Goal: Task Accomplishment & Management: Manage account settings

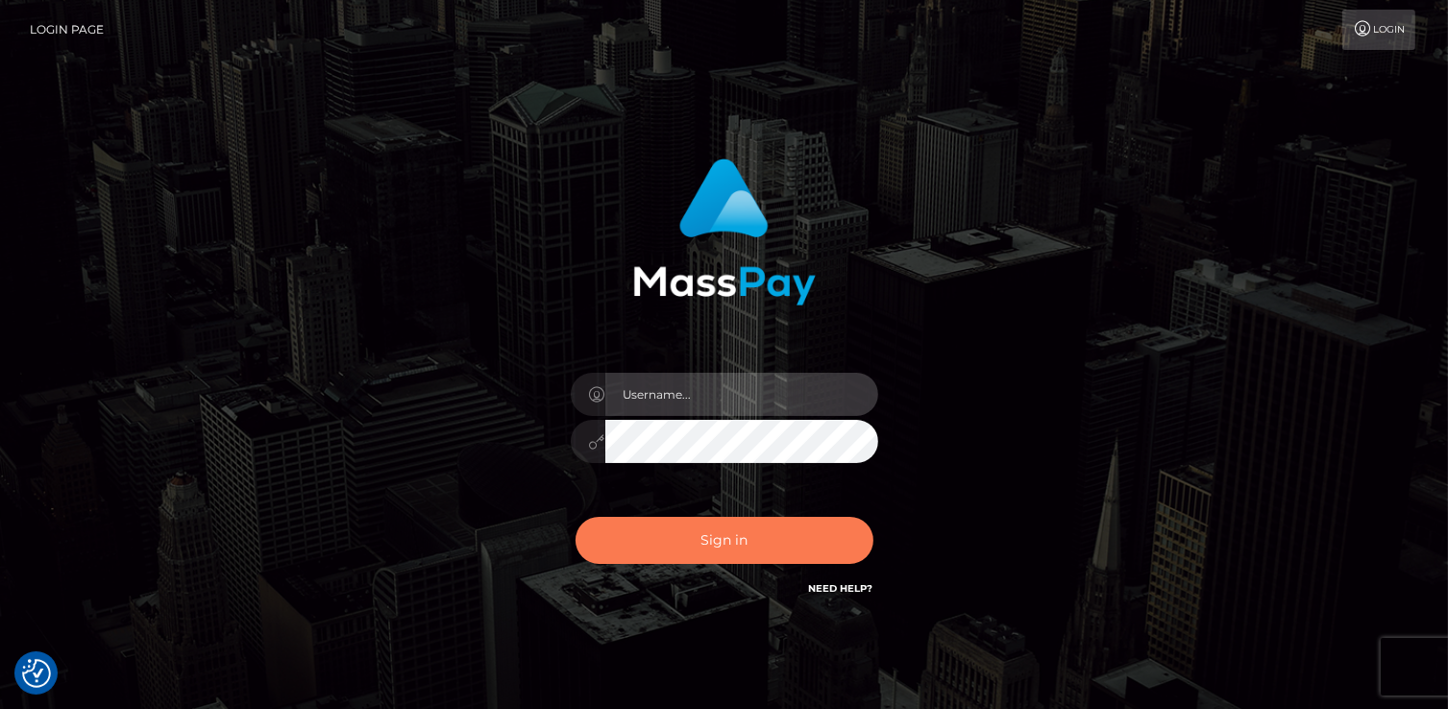
type input "catalinad"
click at [727, 550] on button "Sign in" at bounding box center [725, 540] width 298 height 47
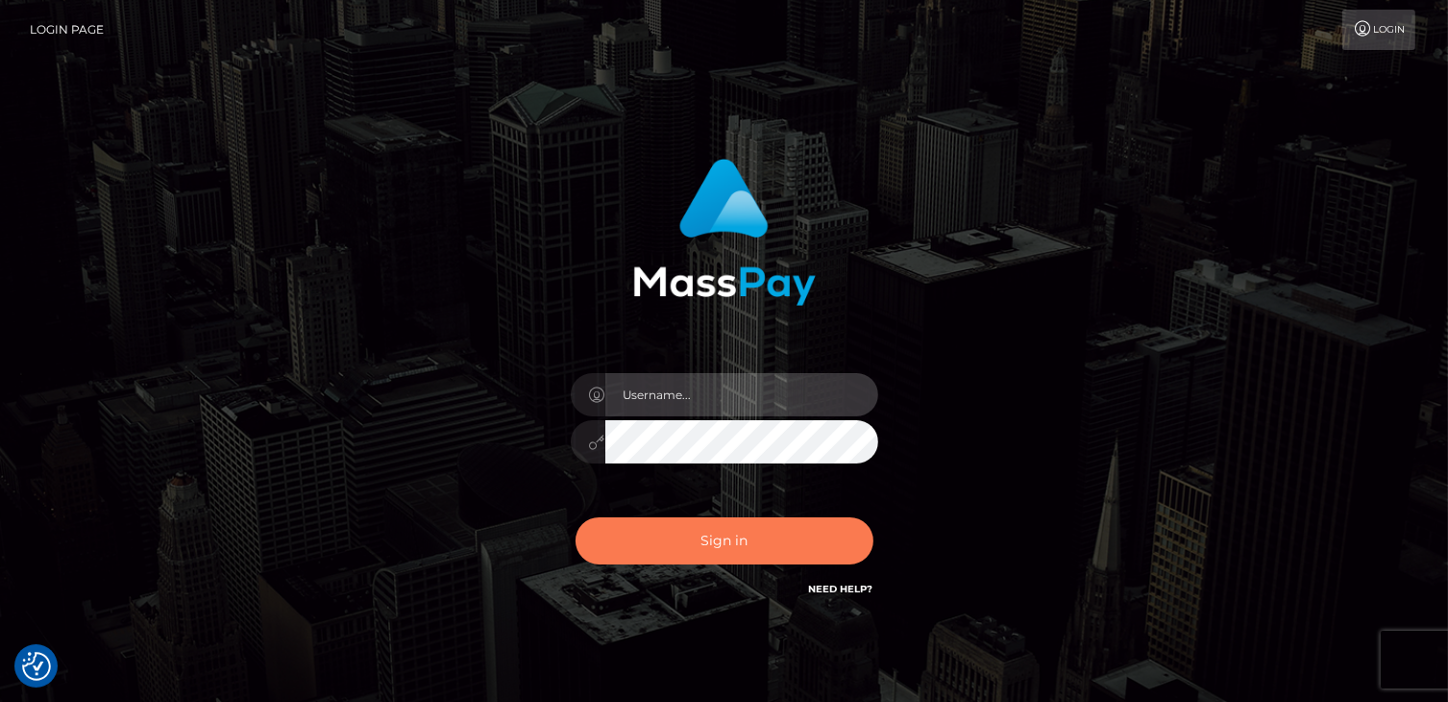
type input "catalinad"
click at [755, 543] on button "Sign in" at bounding box center [725, 540] width 298 height 47
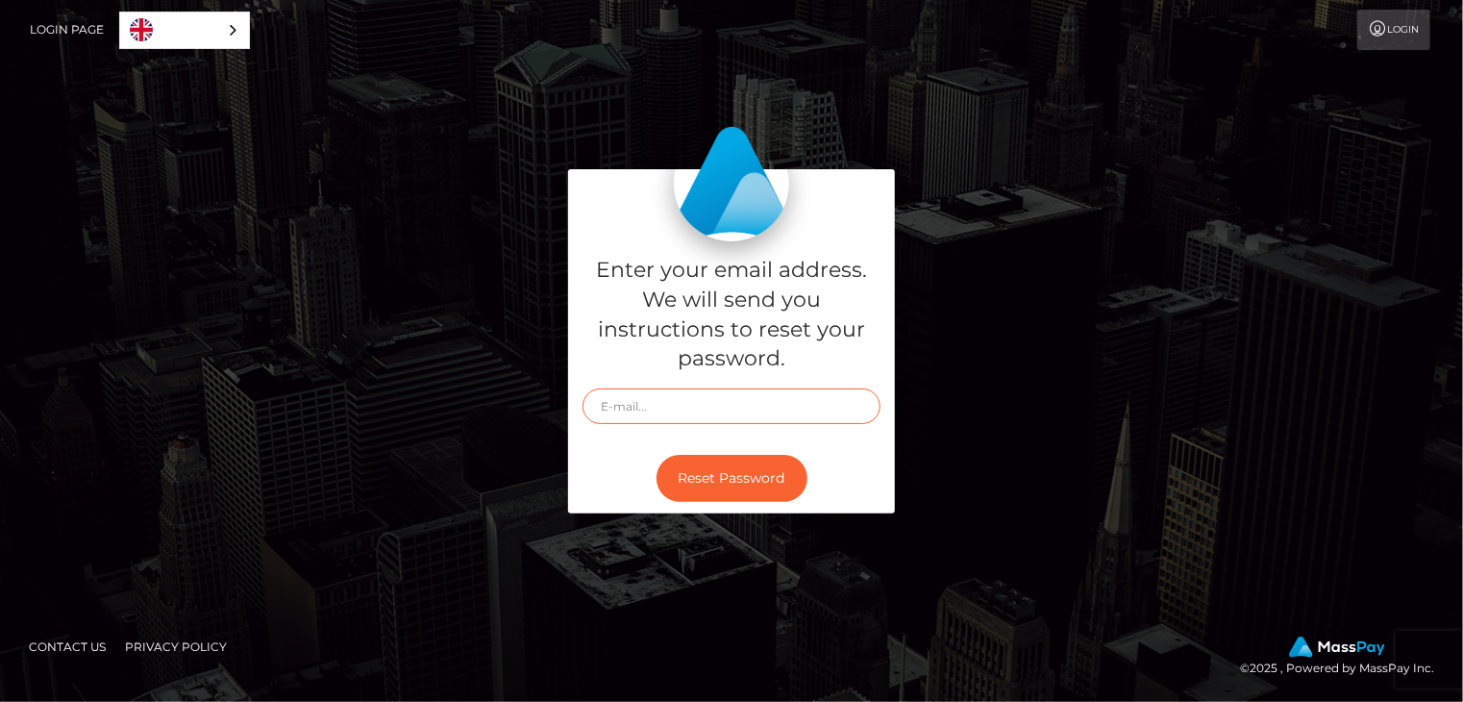
click at [683, 408] on input "text" at bounding box center [731, 406] width 298 height 36
type input "catalina@masspay.io"
click at [727, 477] on button "Reset Password" at bounding box center [731, 478] width 151 height 47
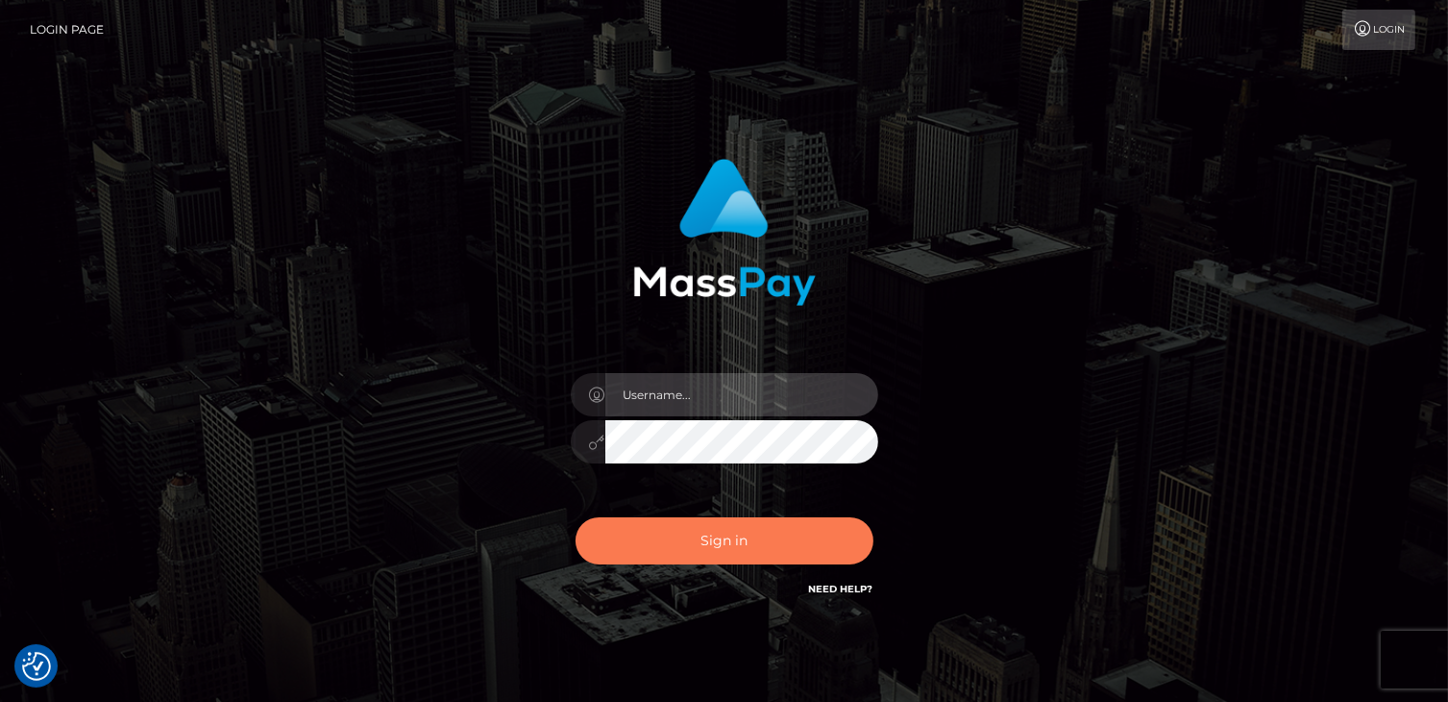
type input "catalinad"
click at [769, 538] on button "Sign in" at bounding box center [725, 540] width 298 height 47
